Goal: Task Accomplishment & Management: Complete application form

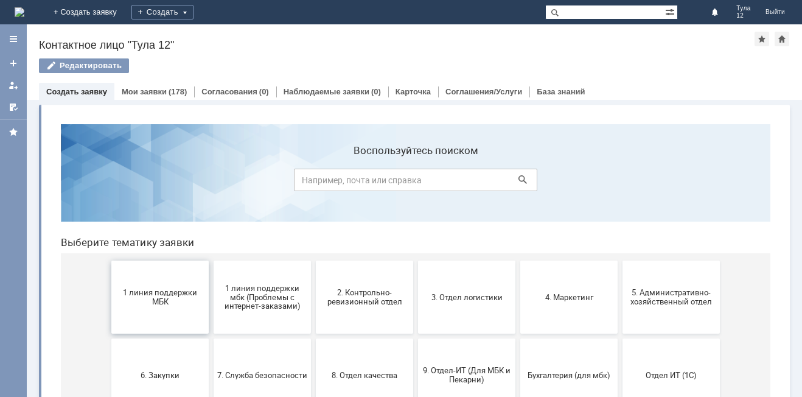
click at [153, 314] on button "1 линия поддержки МБК" at bounding box center [159, 296] width 97 height 73
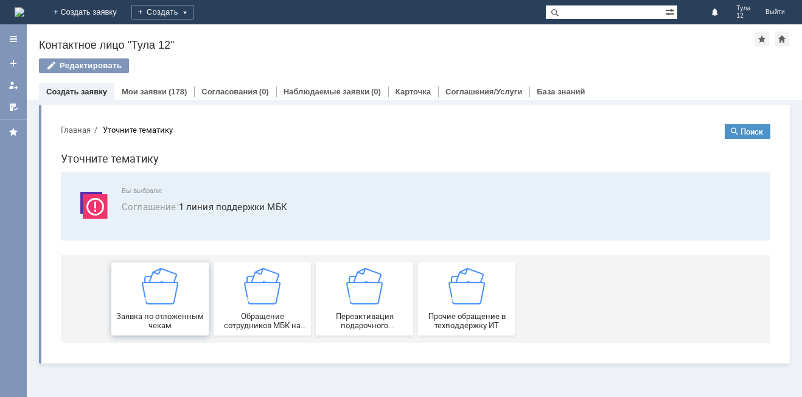
click at [150, 299] on img at bounding box center [160, 286] width 36 height 36
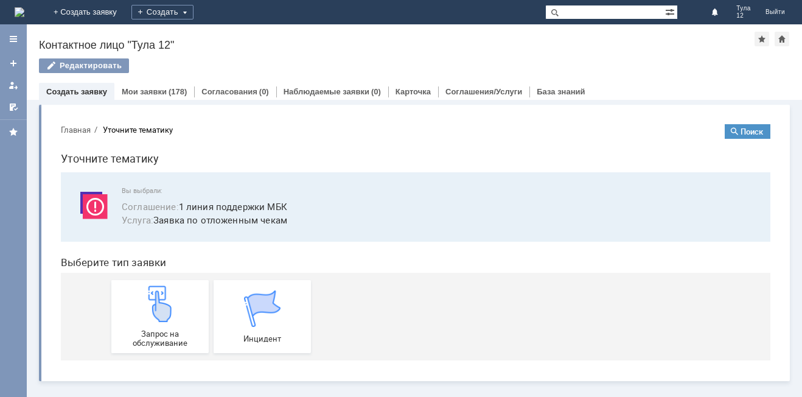
click at [150, 299] on img at bounding box center [160, 303] width 36 height 36
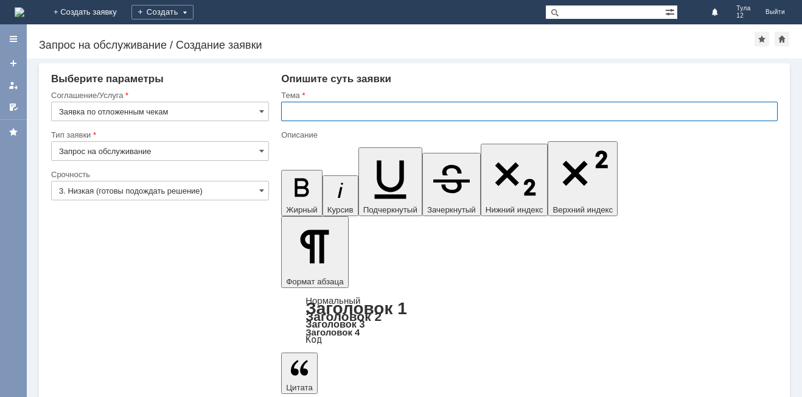
click at [313, 109] on input "text" at bounding box center [529, 111] width 496 height 19
type input "отложенные чеки"
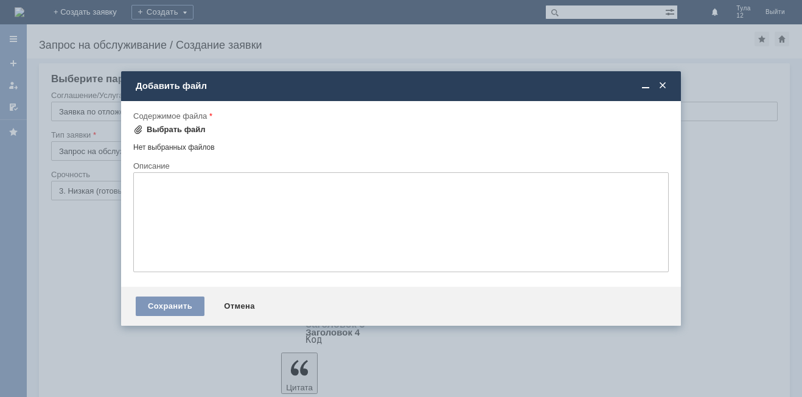
click at [176, 127] on div "Выбрать файл" at bounding box center [176, 130] width 59 height 10
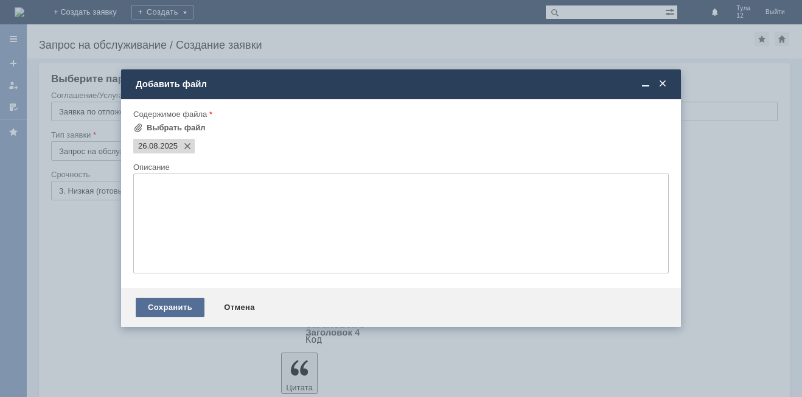
click at [170, 305] on div "Сохранить" at bounding box center [170, 306] width 69 height 19
